Goal: Task Accomplishment & Management: Use online tool/utility

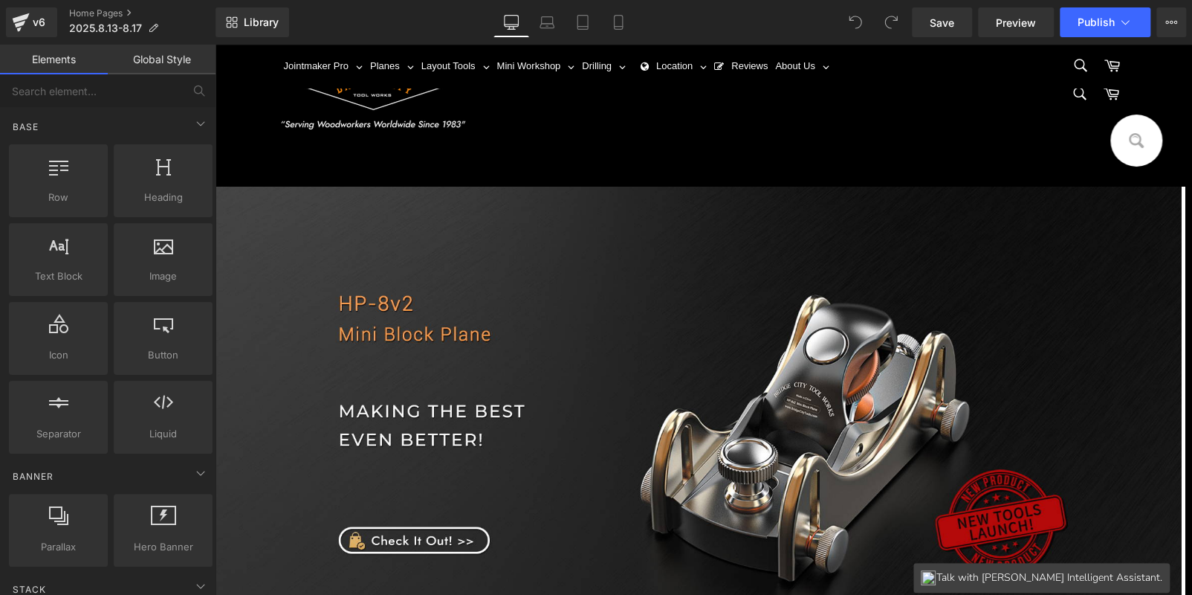
scroll to position [446, 0]
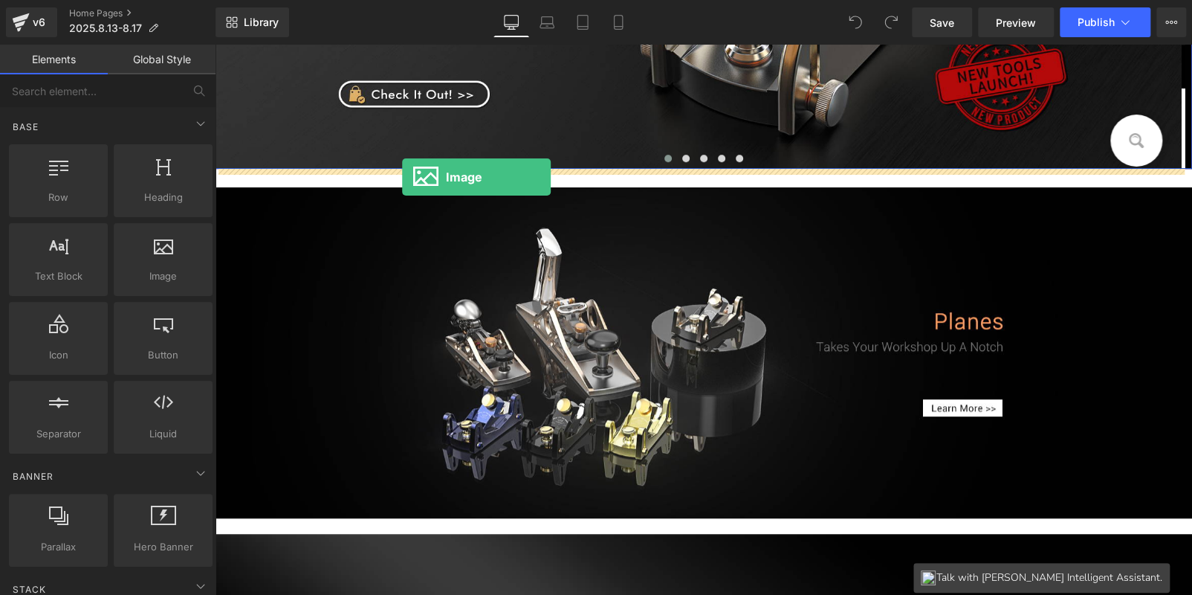
drag, startPoint x: 363, startPoint y: 294, endPoint x: 402, endPoint y: 178, distance: 122.5
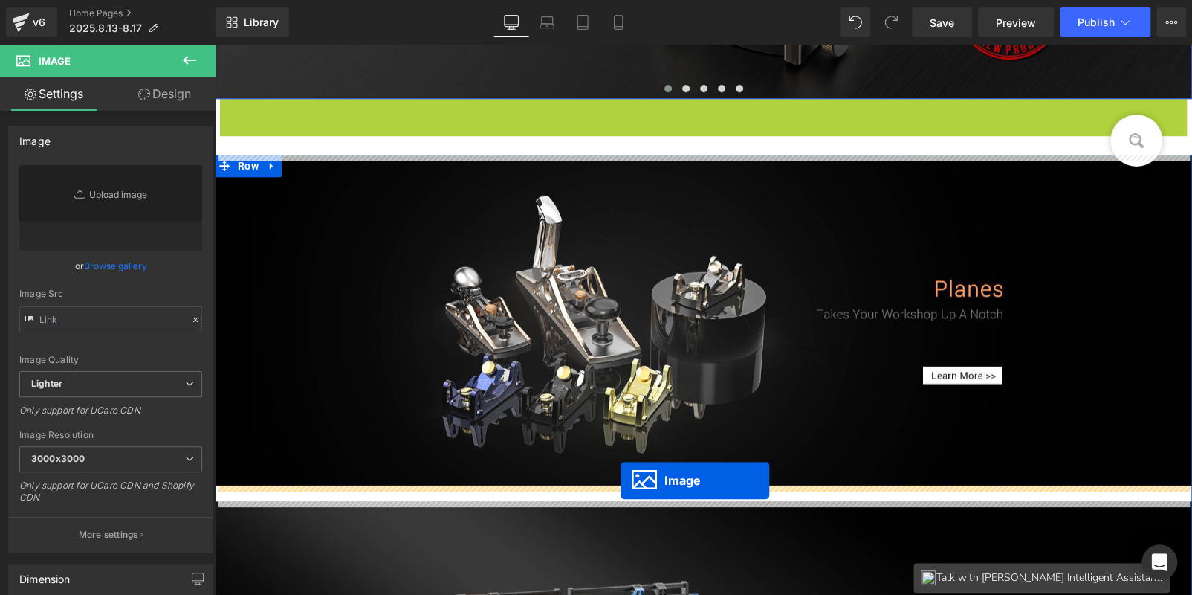
scroll to position [0, 0]
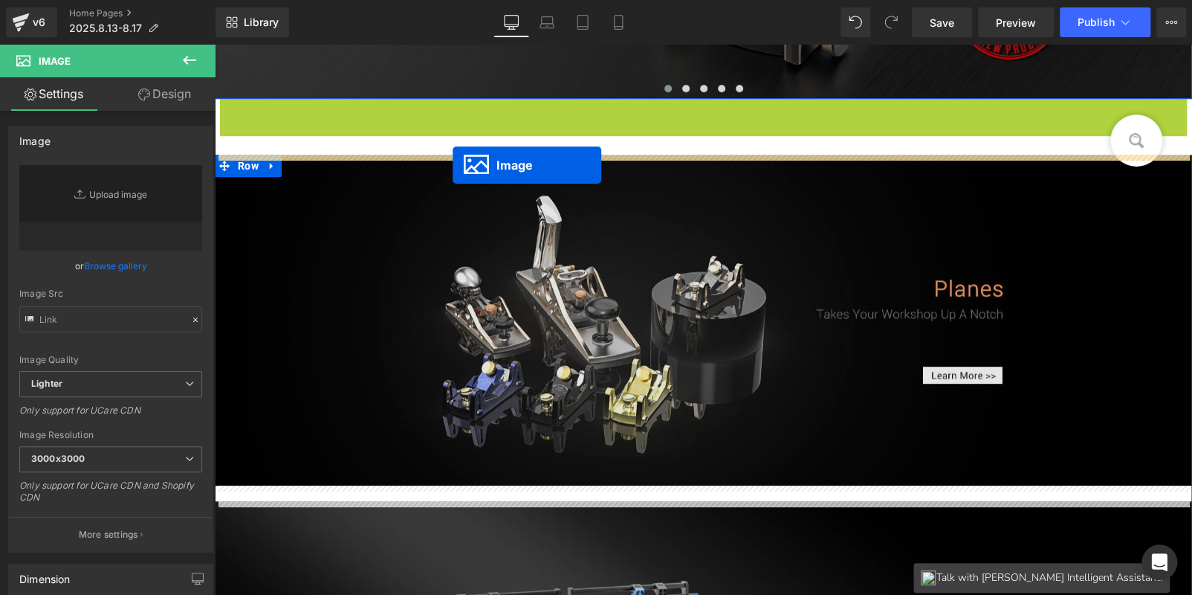
drag, startPoint x: 663, startPoint y: 427, endPoint x: 453, endPoint y: 165, distance: 335.8
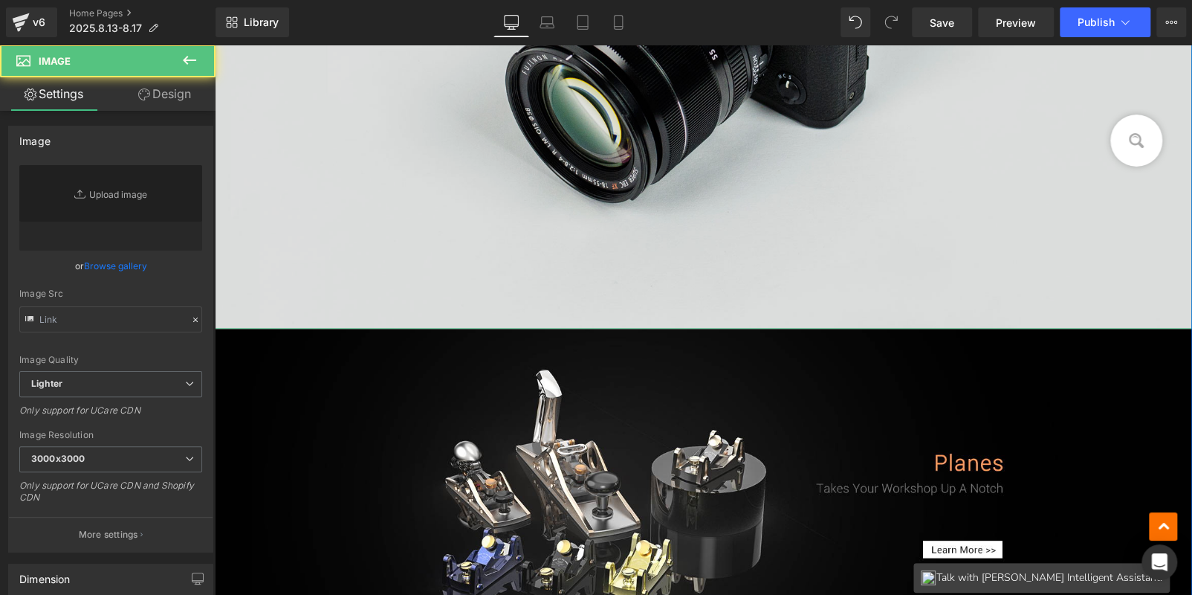
scroll to position [966, 0]
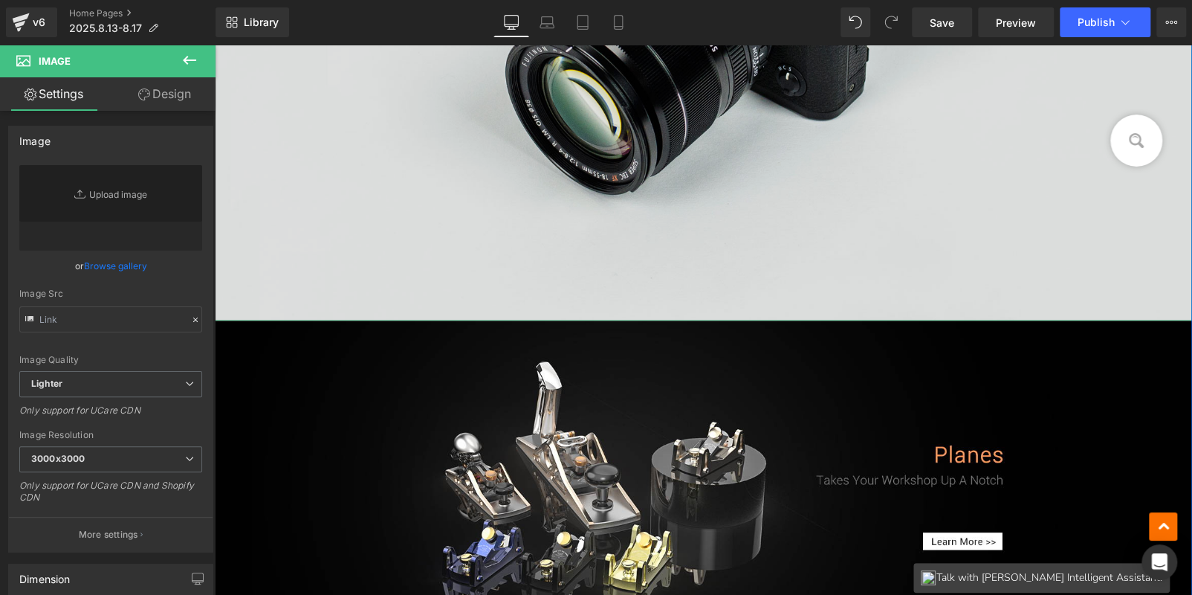
drag, startPoint x: 365, startPoint y: 191, endPoint x: 375, endPoint y: 148, distance: 44.4
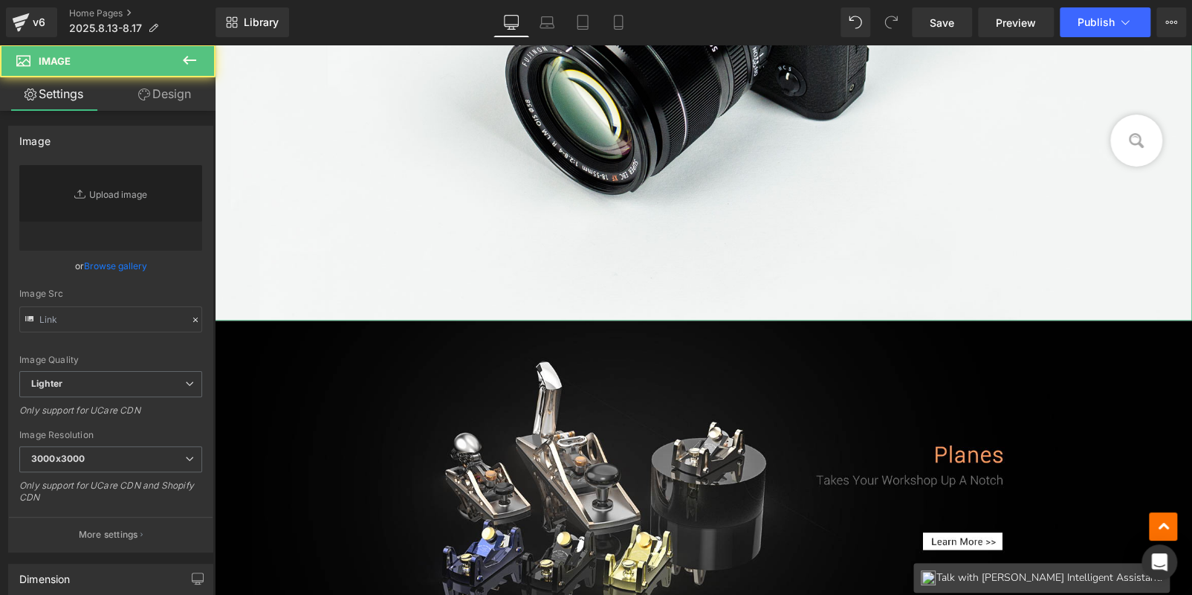
click at [157, 97] on link "Design" at bounding box center [165, 93] width 108 height 33
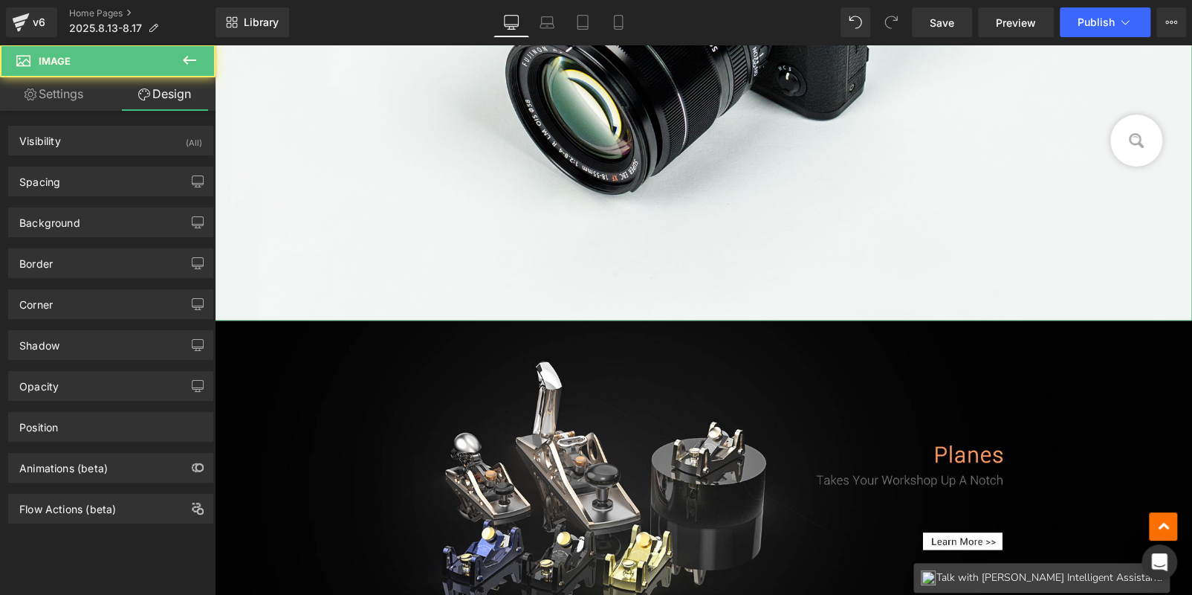
type input "0"
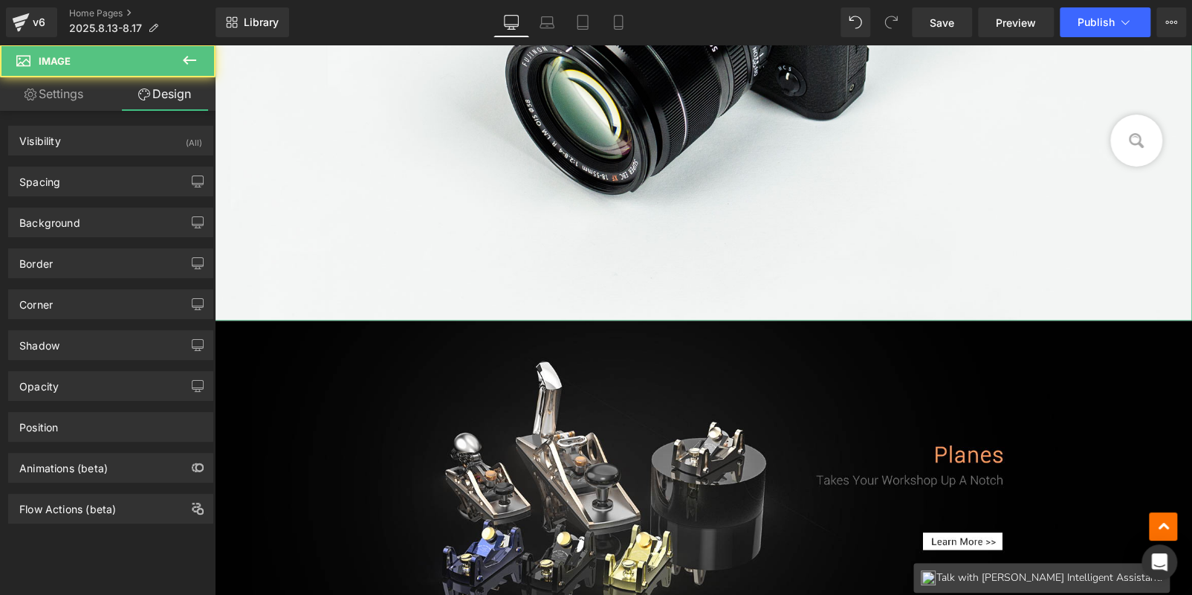
type input "0"
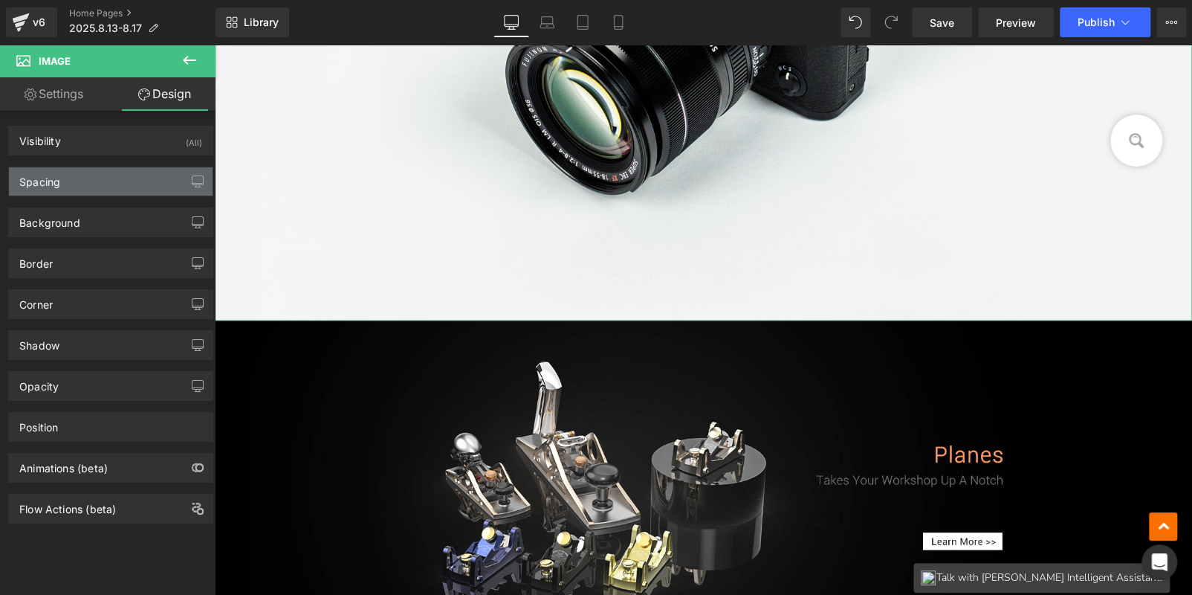
click at [120, 187] on div "Spacing" at bounding box center [111, 181] width 204 height 28
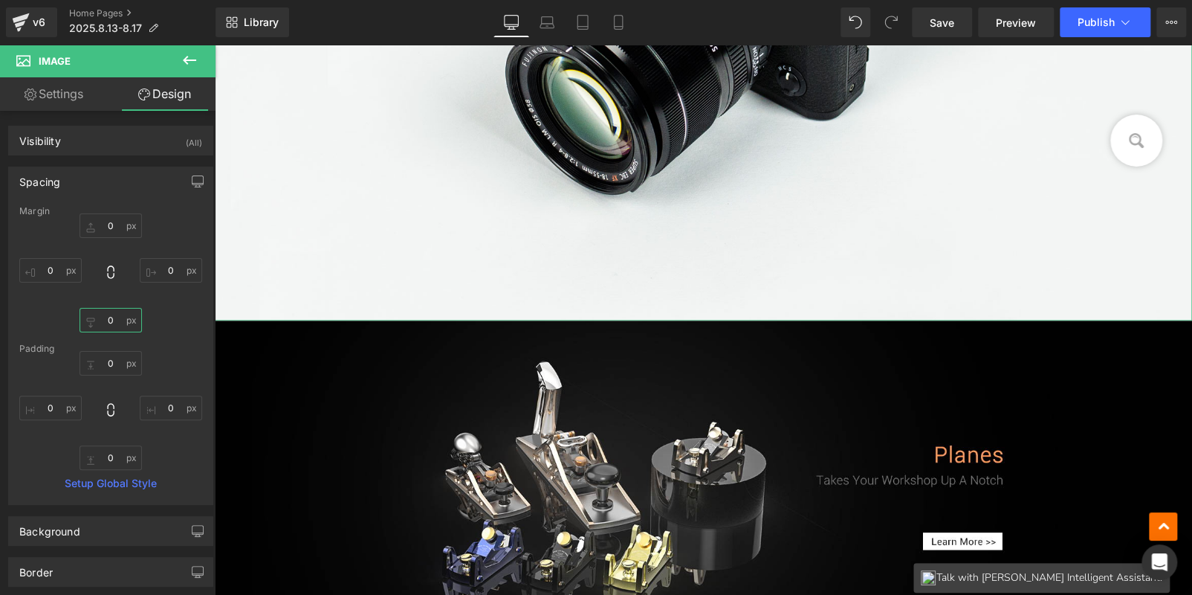
click at [117, 325] on input "0" at bounding box center [111, 320] width 62 height 25
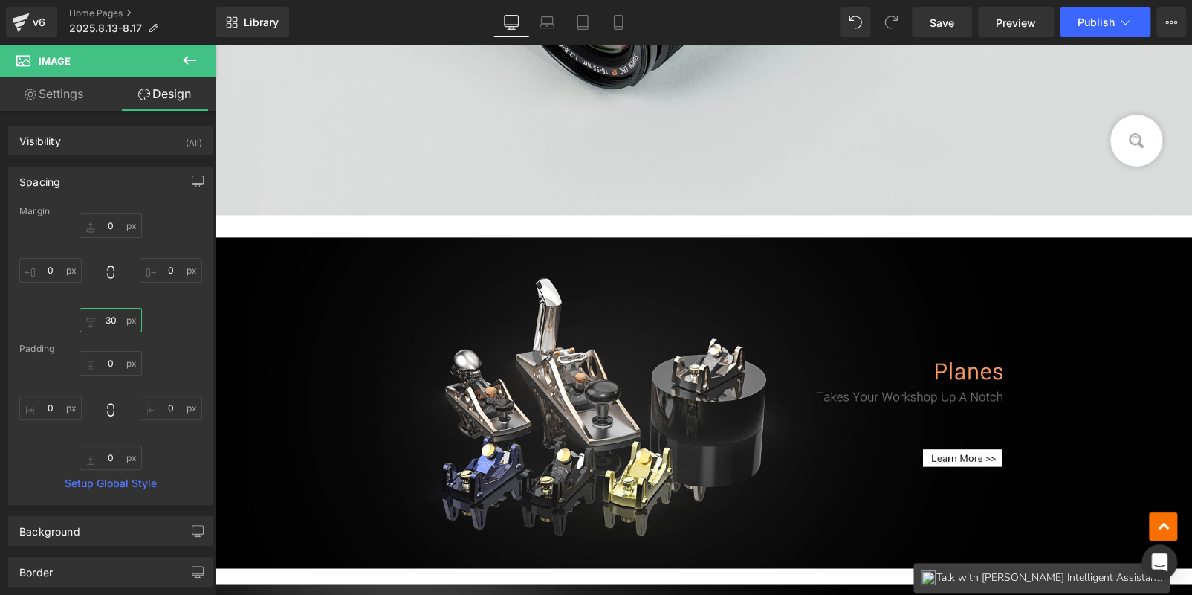
scroll to position [891, 0]
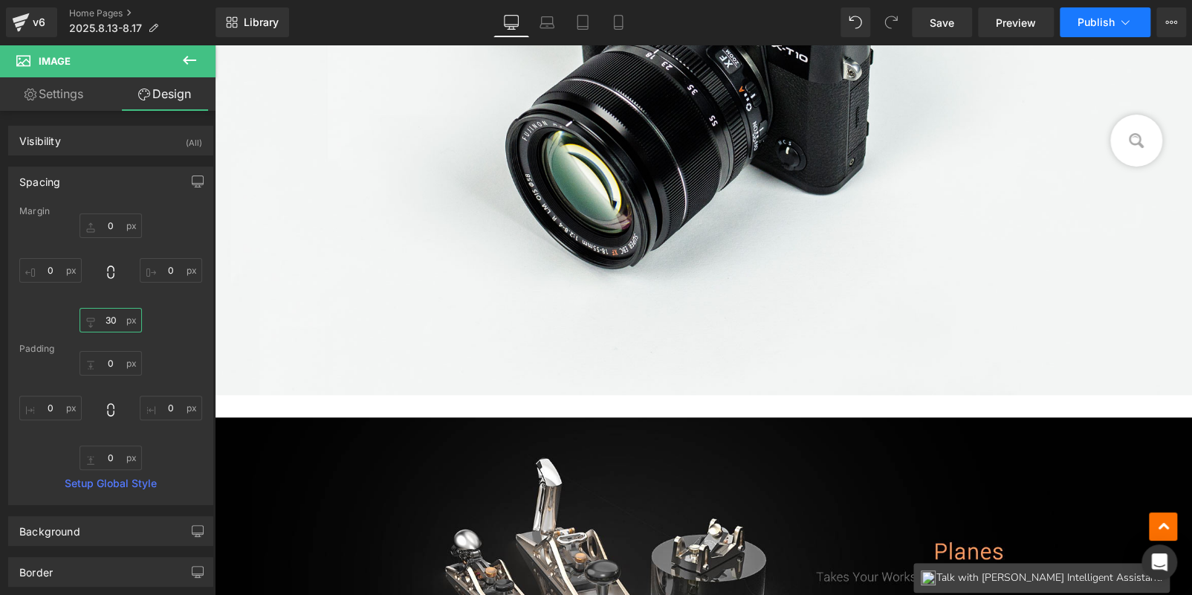
type input "30"
click at [1078, 29] on button "Publish" at bounding box center [1105, 22] width 91 height 30
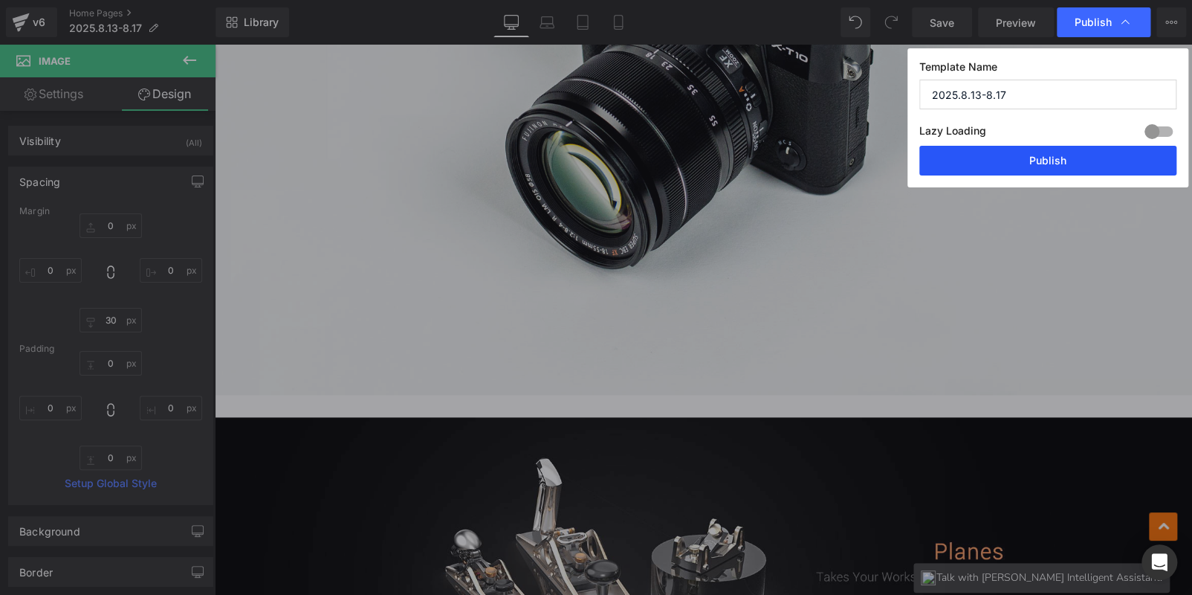
click at [1039, 170] on button "Publish" at bounding box center [1048, 161] width 257 height 30
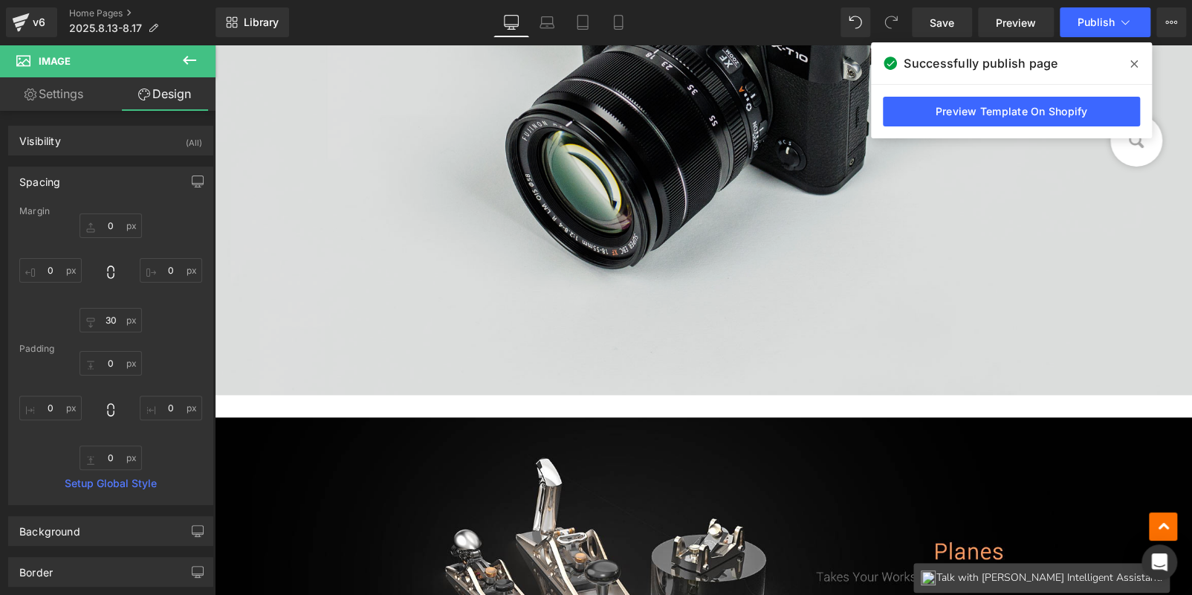
click at [572, 200] on img at bounding box center [704, 70] width 978 height 648
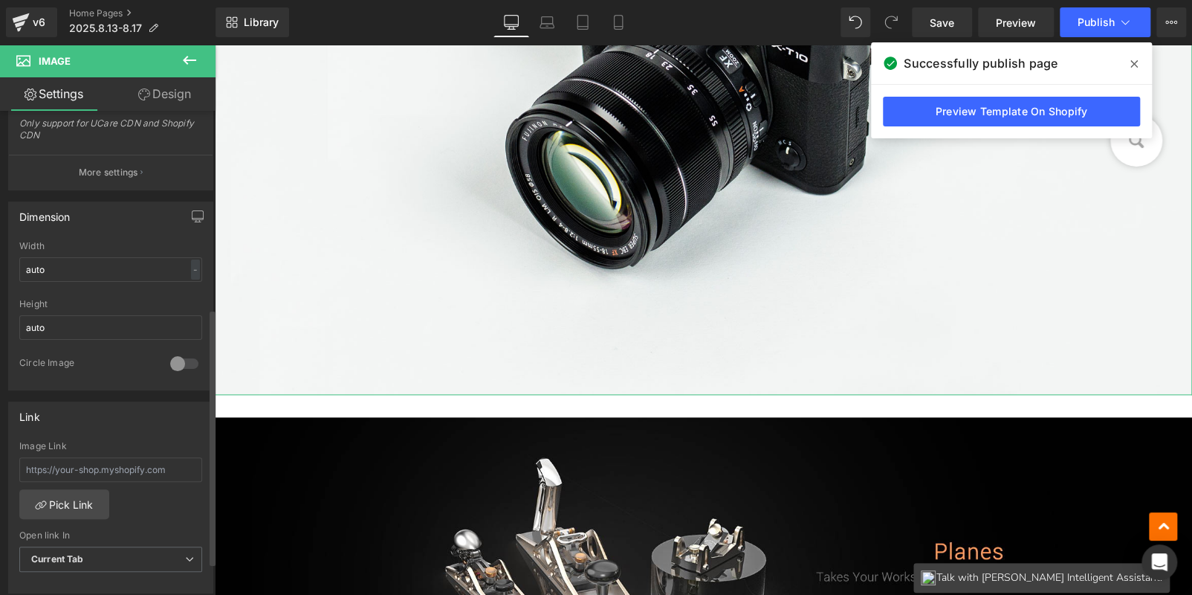
scroll to position [372, 0]
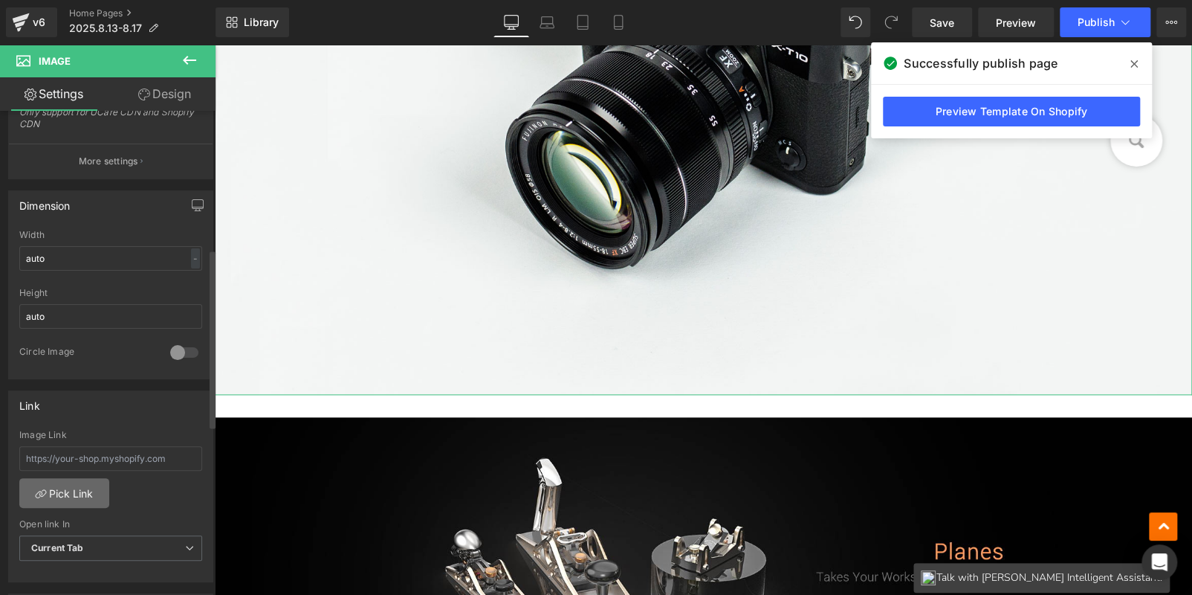
click at [76, 492] on link "Pick Link" at bounding box center [64, 493] width 90 height 30
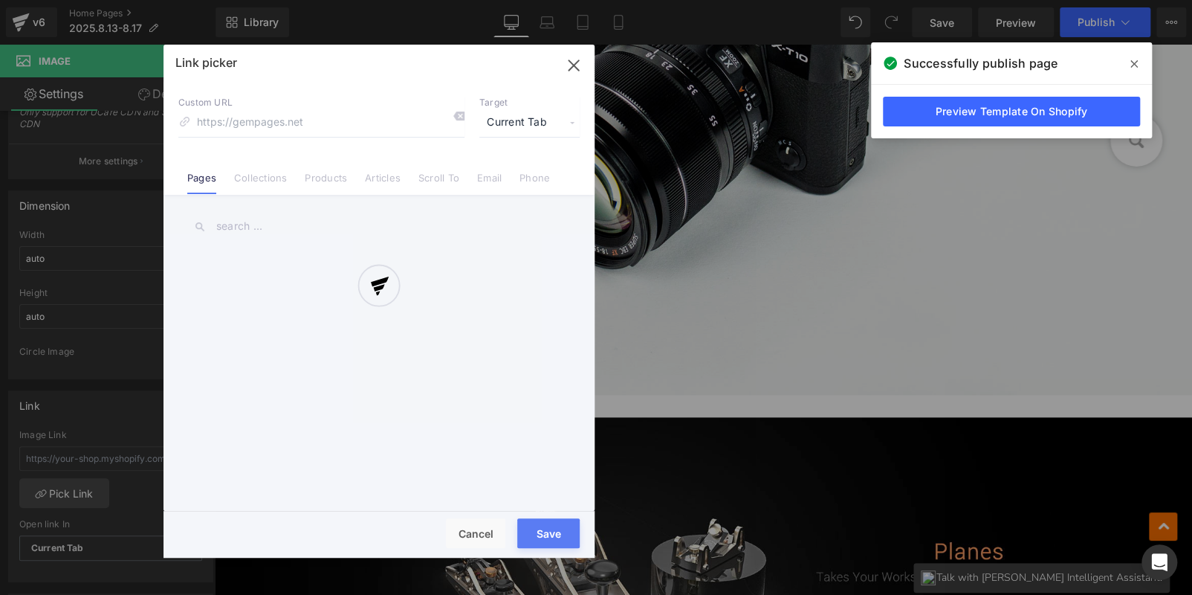
click at [267, 178] on div at bounding box center [379, 301] width 431 height 513
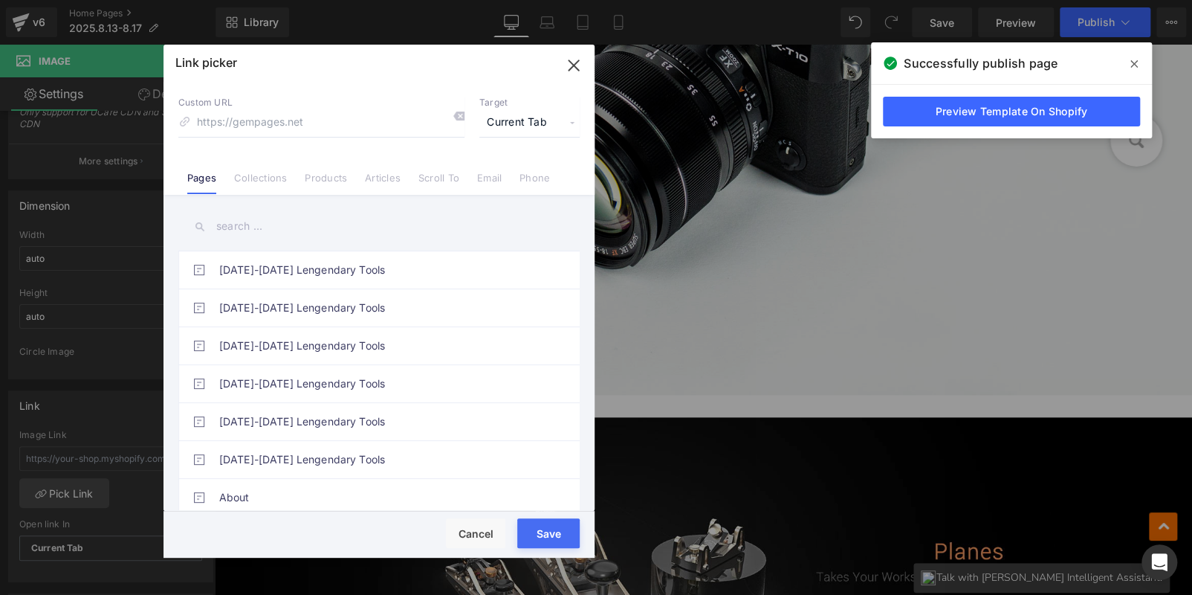
click at [267, 178] on link "Collections" at bounding box center [260, 183] width 53 height 22
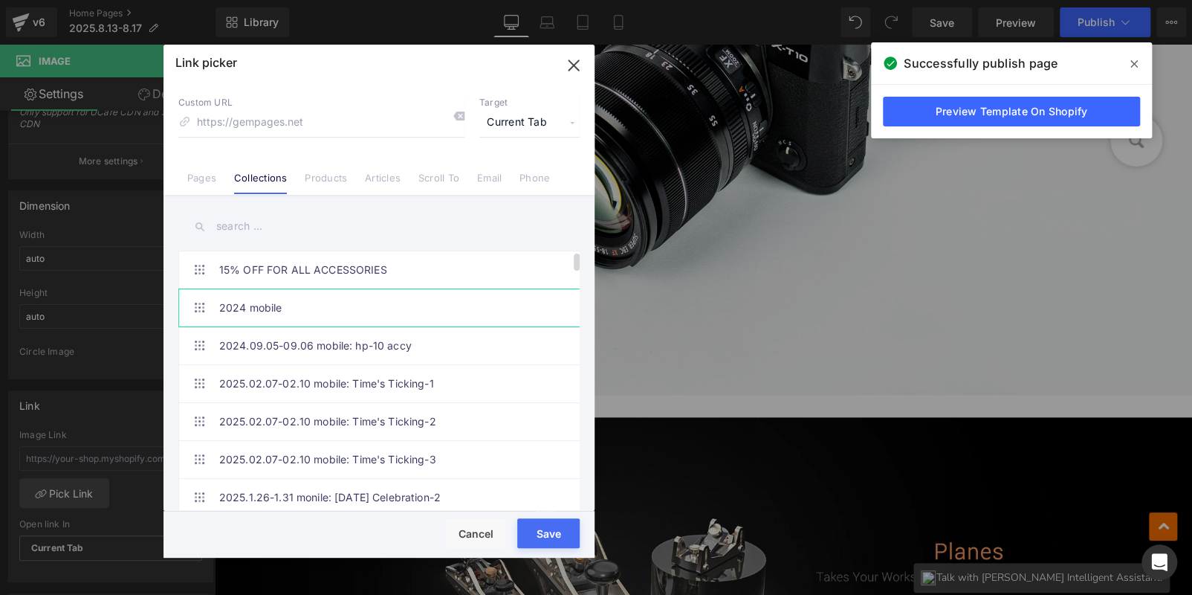
click at [256, 222] on input "text" at bounding box center [378, 226] width 401 height 33
paste input "Craft Your Summer"
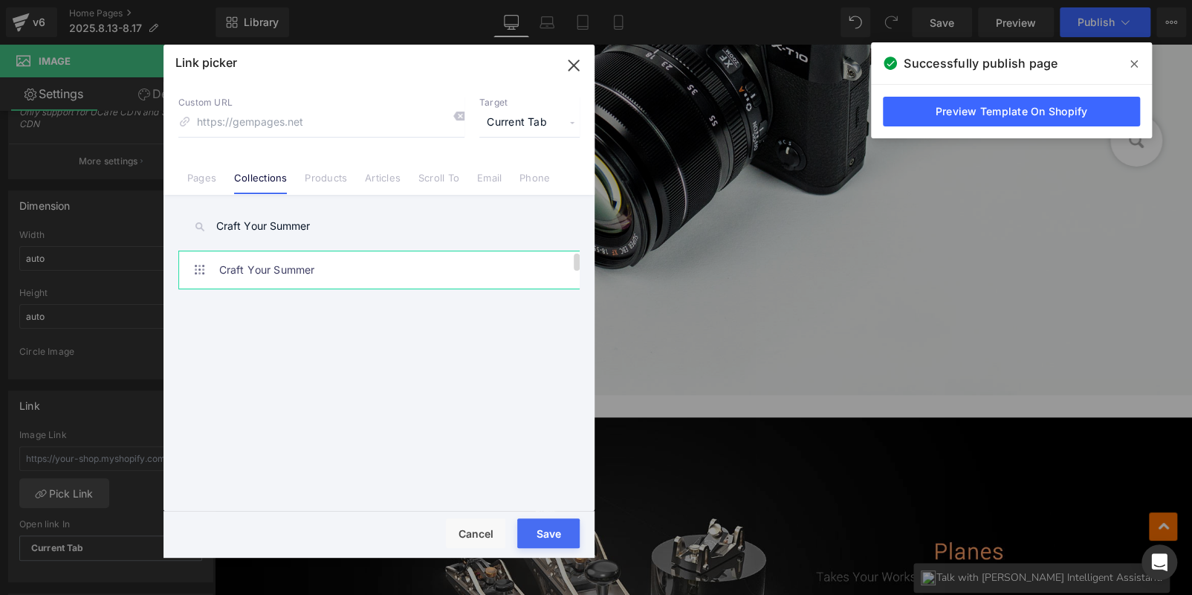
type input "Craft Your Summer"
click at [338, 268] on link "Craft Your Summer" at bounding box center [382, 269] width 327 height 37
type input "/collections/craft-your-summer"
drag, startPoint x: 324, startPoint y: 485, endPoint x: 539, endPoint y: 529, distance: 219.4
click at [539, 529] on button "Save" at bounding box center [548, 533] width 62 height 30
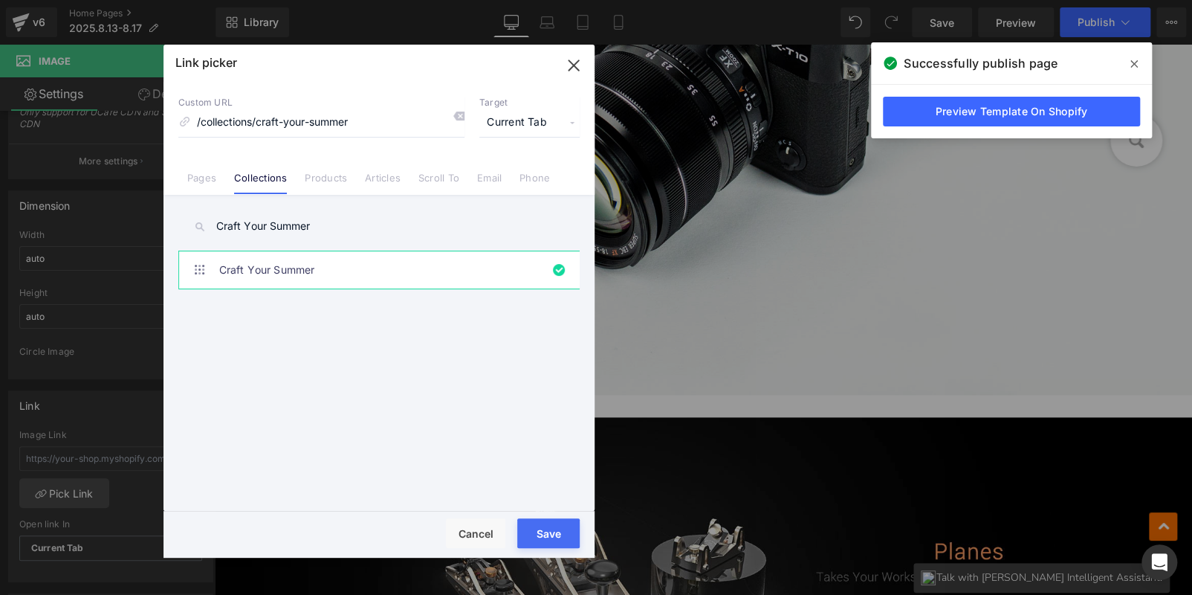
type input "/collections/craft-your-summer"
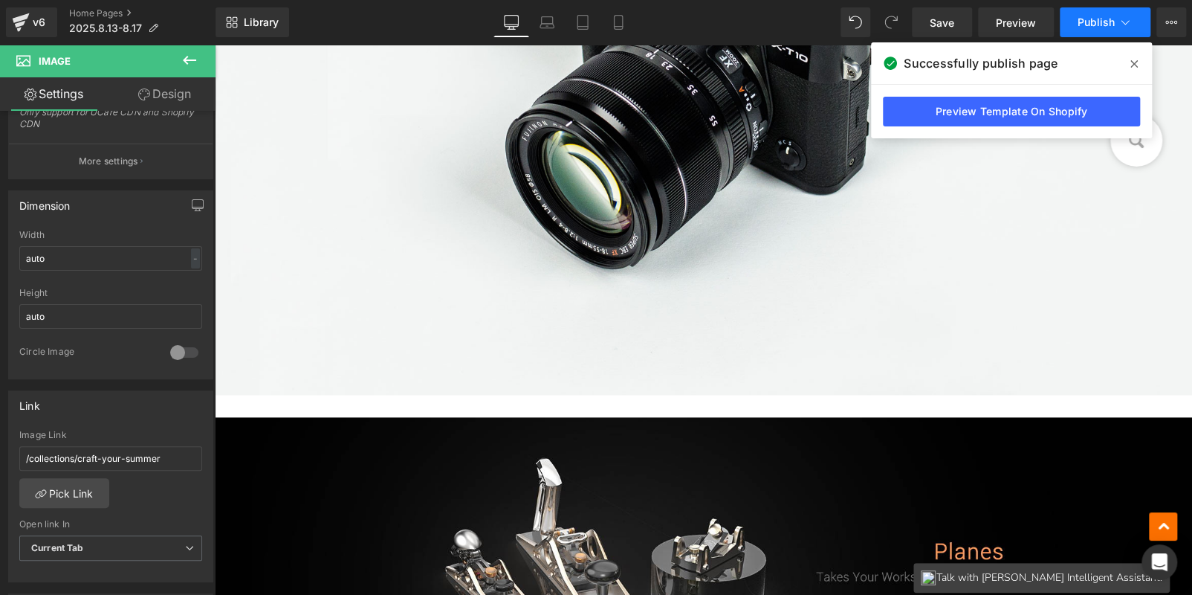
click at [1075, 24] on button "Publish" at bounding box center [1105, 22] width 91 height 30
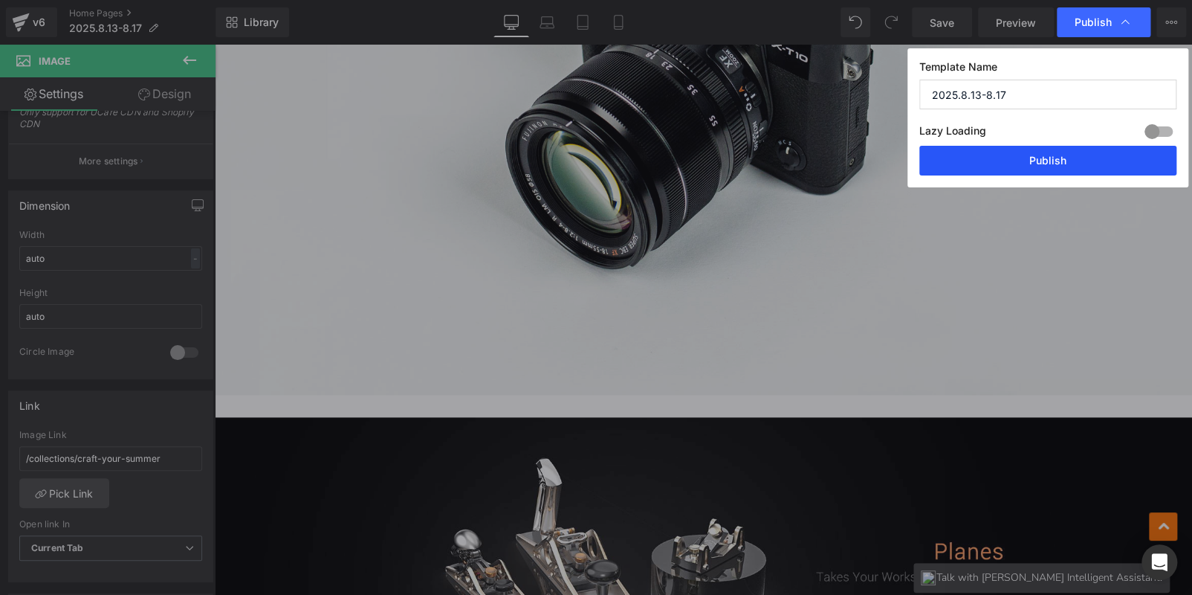
click at [1066, 160] on button "Publish" at bounding box center [1048, 161] width 257 height 30
